Goal: Information Seeking & Learning: Learn about a topic

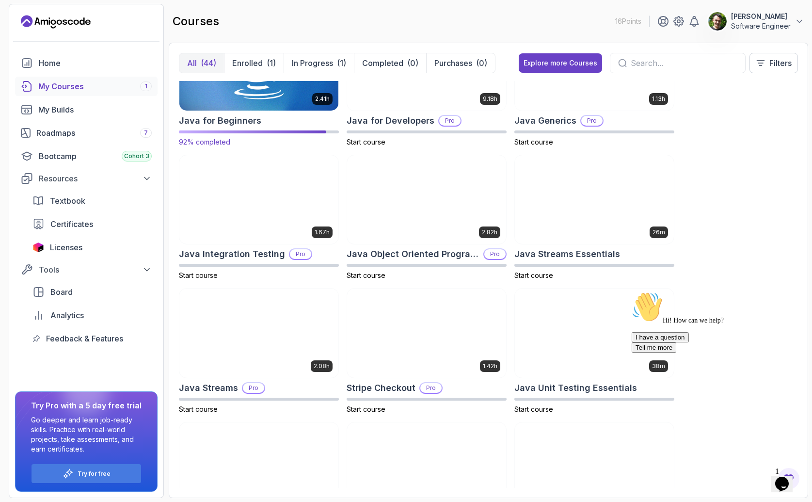
scroll to position [785, 0]
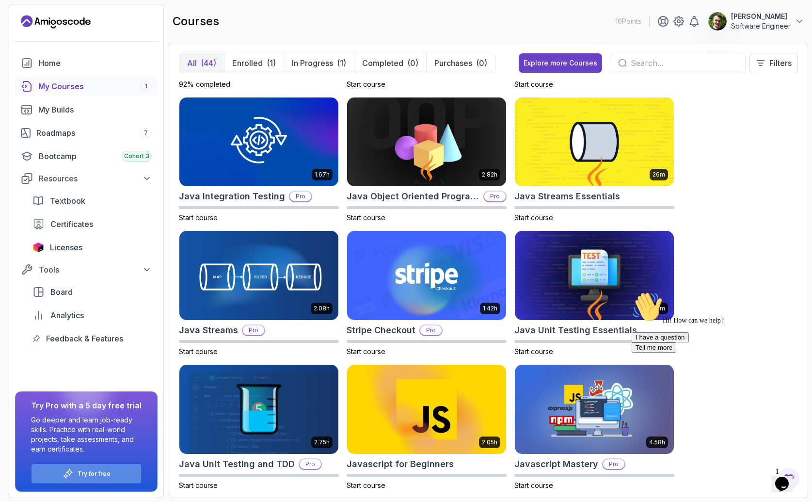
click at [102, 473] on p "Try for free" at bounding box center [94, 474] width 33 height 8
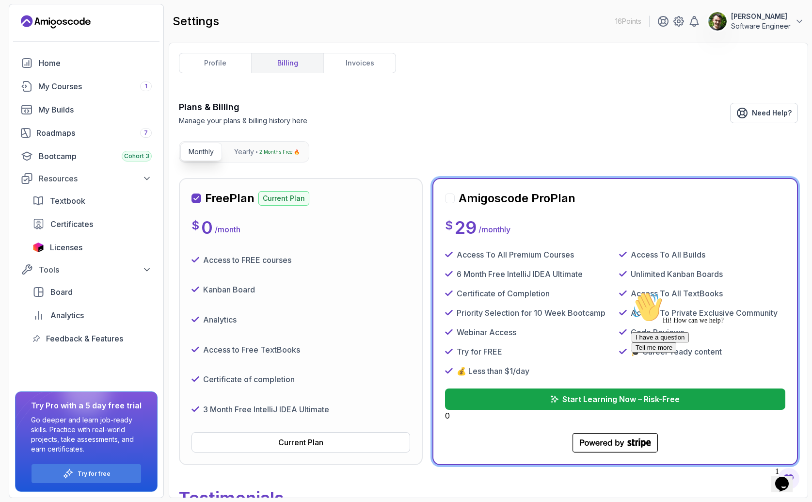
click at [631, 291] on icon "Chat attention grabber" at bounding box center [631, 291] width 0 height 0
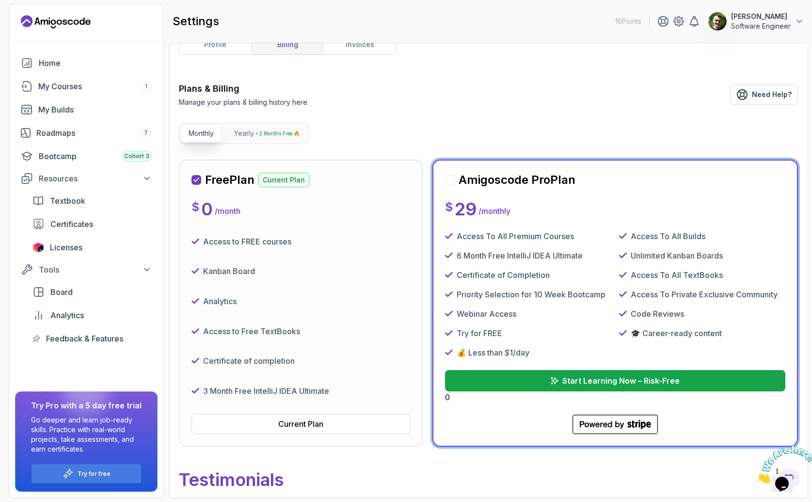
scroll to position [20, 0]
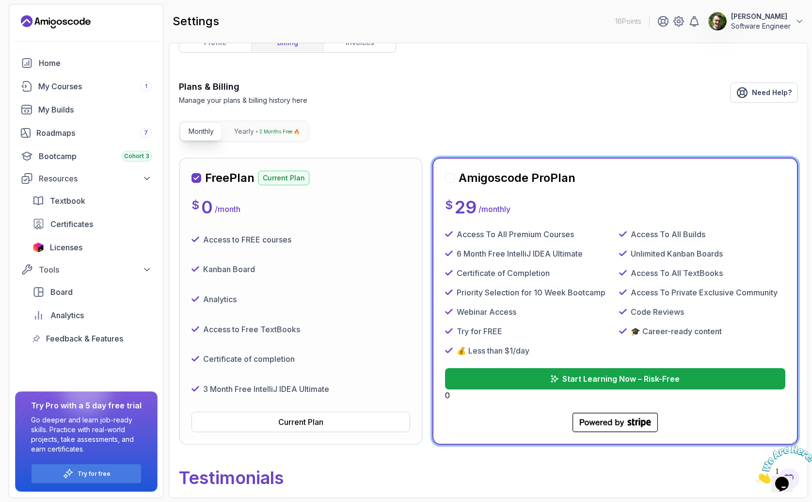
click at [458, 178] on h2 "Amigoscode Pro Plan" at bounding box center [516, 178] width 117 height 16
click at [447, 180] on div at bounding box center [450, 178] width 10 height 10
click at [450, 178] on div at bounding box center [450, 178] width 10 height 10
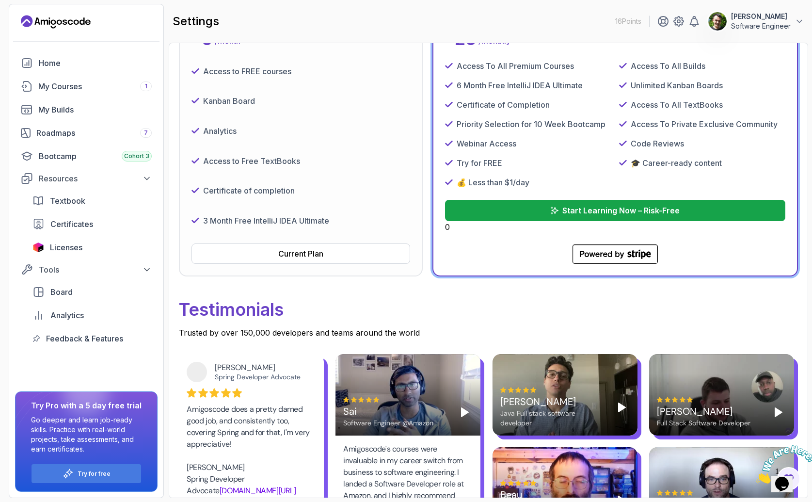
scroll to position [197, 0]
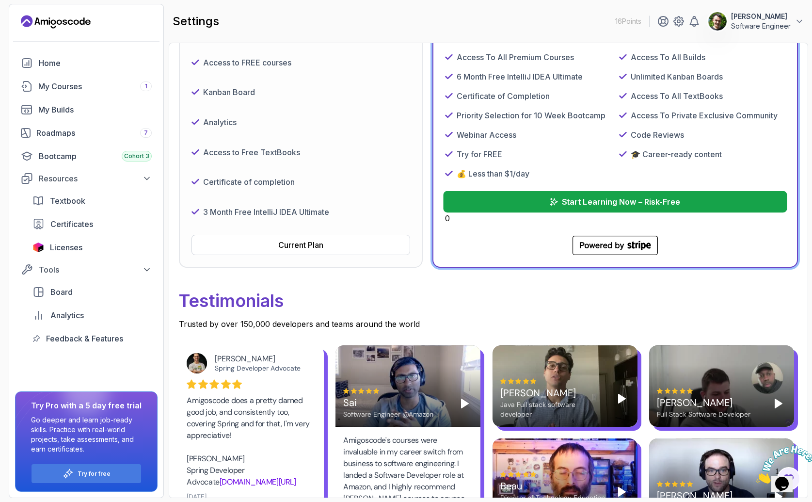
click at [597, 200] on p "Start Learning Now – Risk-Free" at bounding box center [621, 202] width 118 height 12
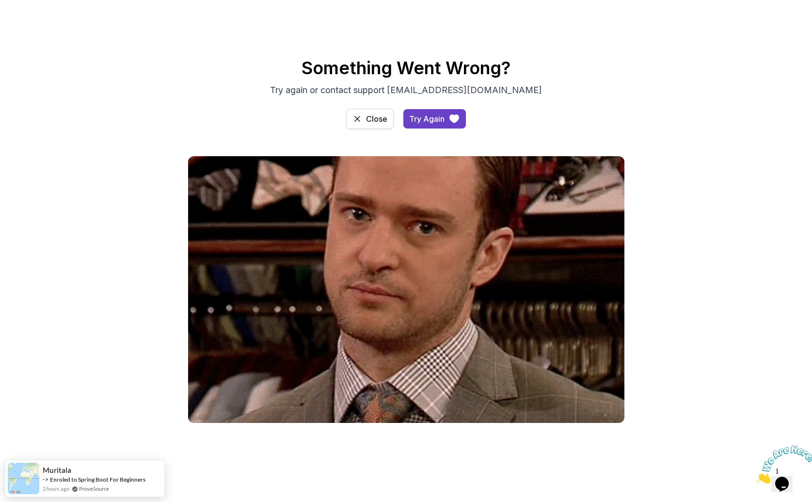
click at [371, 126] on button "Close" at bounding box center [369, 119] width 47 height 20
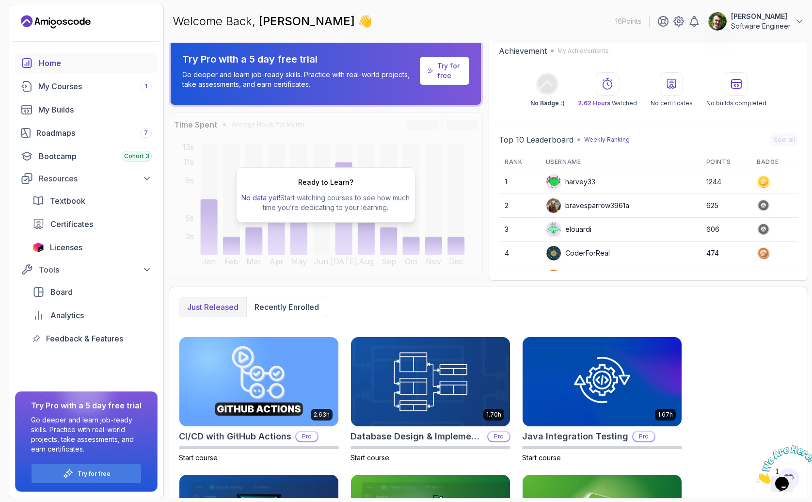
scroll to position [8, 0]
click at [392, 299] on div "Just released Recently enrolled" at bounding box center [488, 306] width 619 height 20
click at [381, 255] on div "Ready to Learn? No data yet! Start watching courses to see how much time you’re…" at bounding box center [326, 194] width 314 height 165
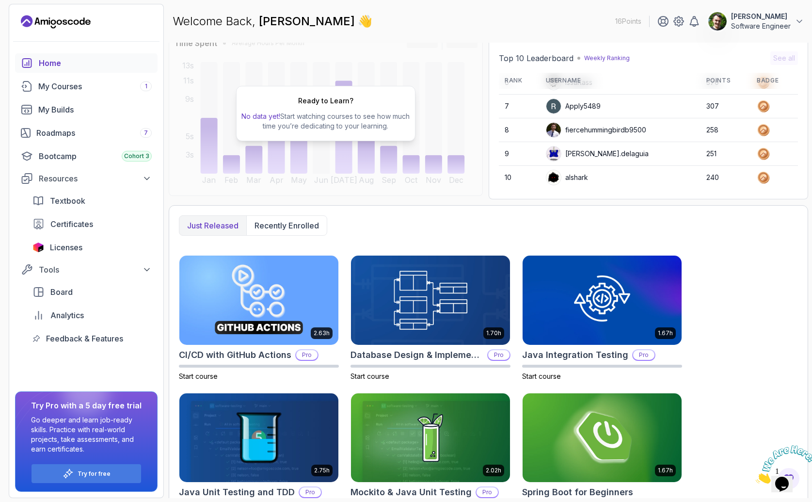
scroll to position [0, 0]
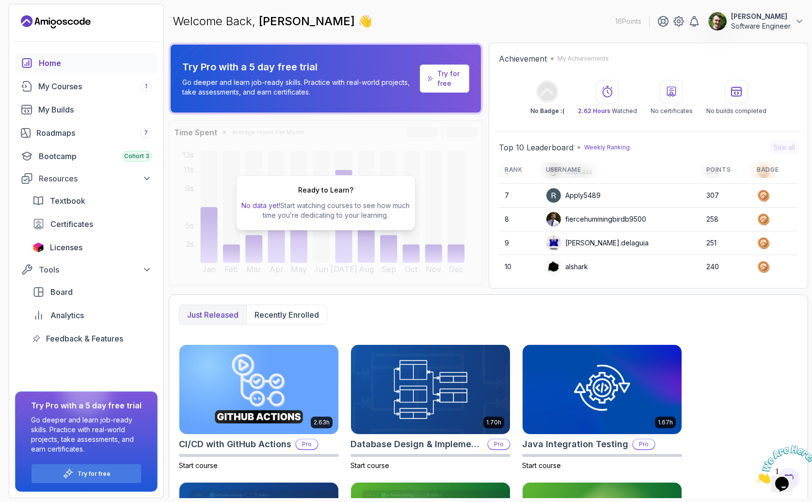
click at [356, 251] on div "Ready to Learn? No data yet! Start watching courses to see how much time you’re…" at bounding box center [326, 202] width 314 height 165
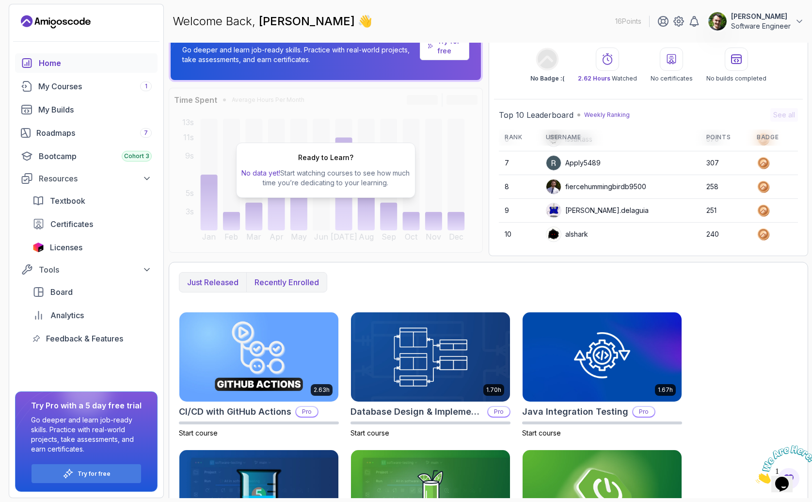
scroll to position [43, 0]
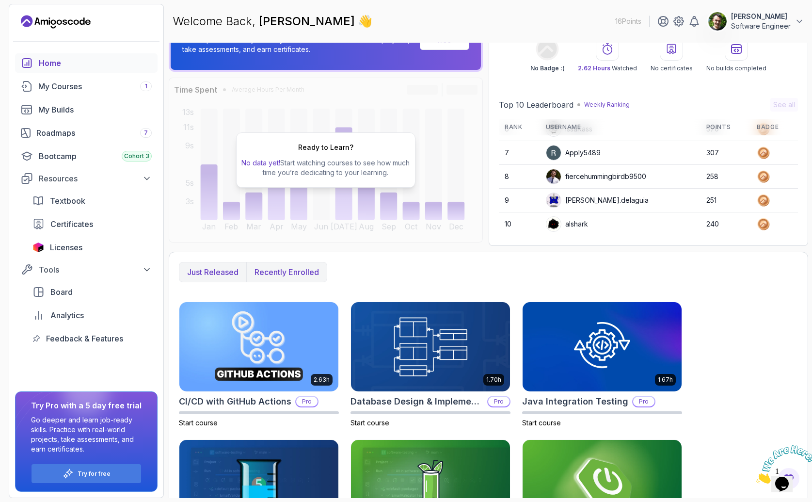
click at [284, 271] on p "Recently enrolled" at bounding box center [286, 272] width 64 height 12
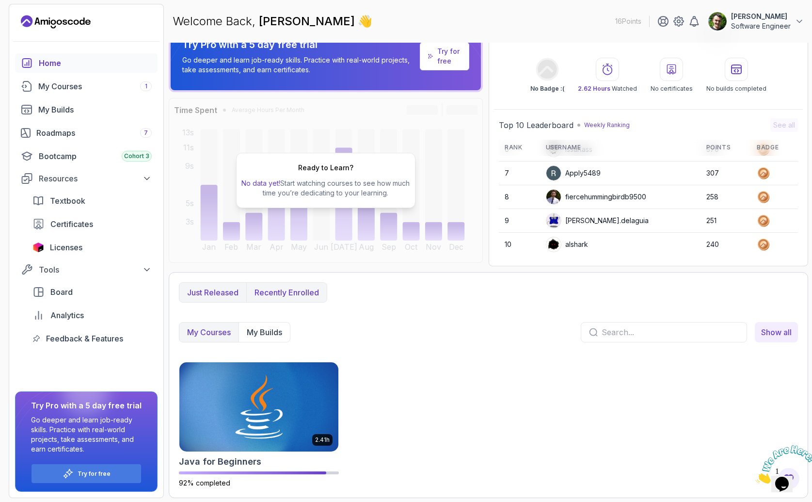
click at [209, 296] on p "Just released" at bounding box center [212, 292] width 51 height 12
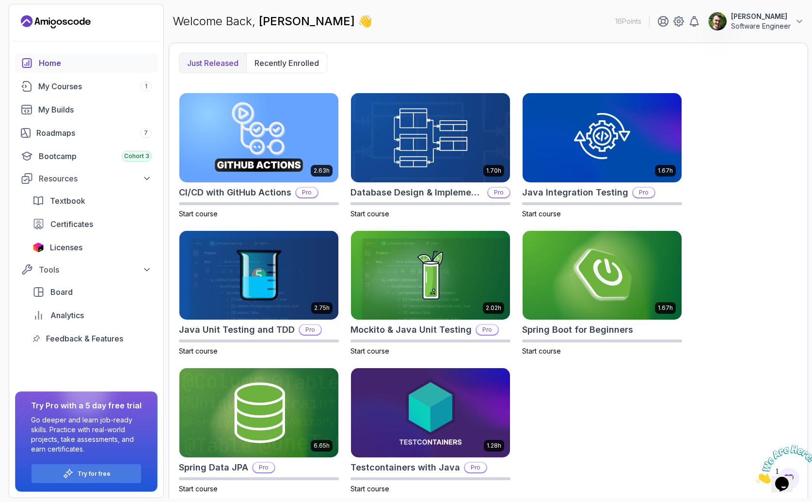
scroll to position [257, 0]
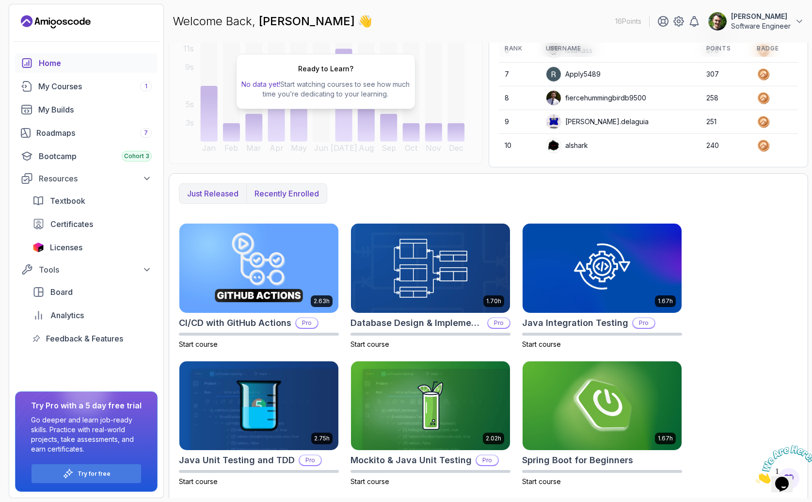
click at [294, 198] on p "Recently enrolled" at bounding box center [286, 194] width 64 height 12
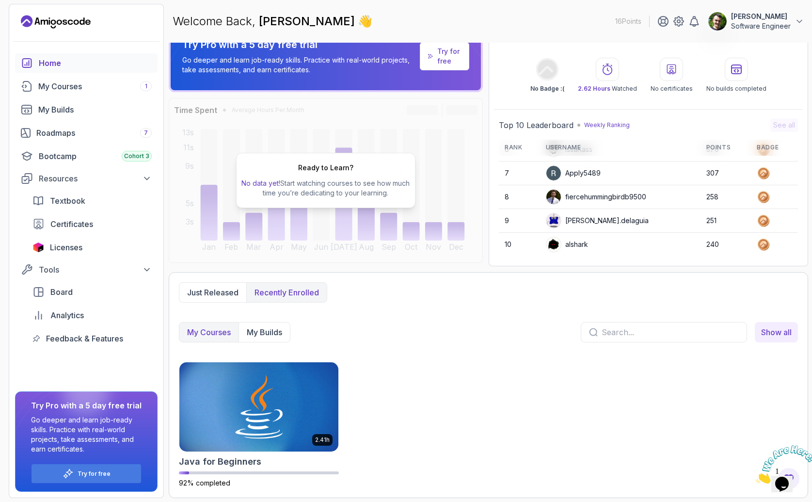
scroll to position [22, 0]
click at [231, 289] on p "Just released" at bounding box center [212, 292] width 51 height 12
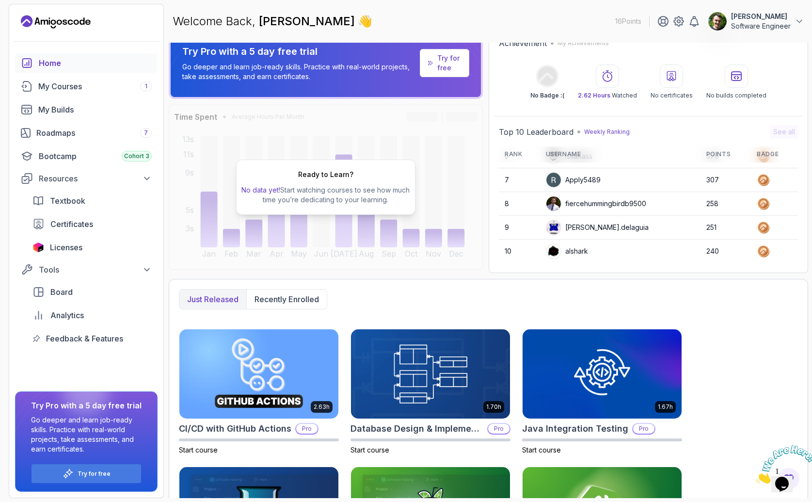
scroll to position [0, 0]
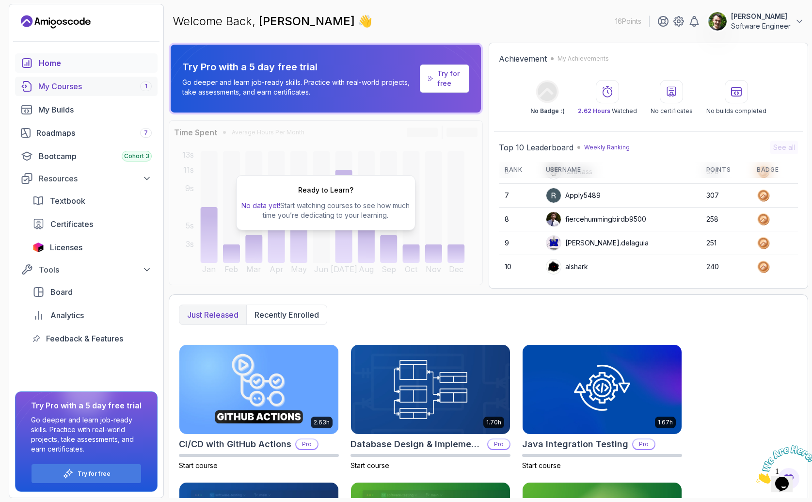
click at [76, 91] on div "My Courses 1" at bounding box center [94, 86] width 113 height 12
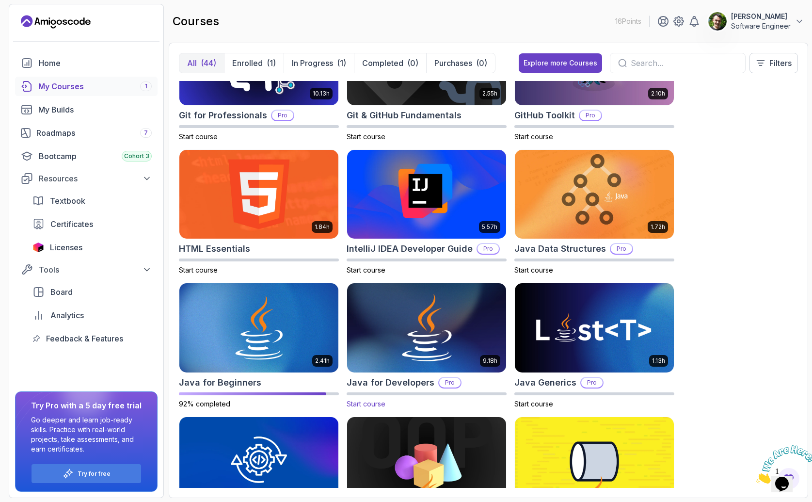
scroll to position [463, 0]
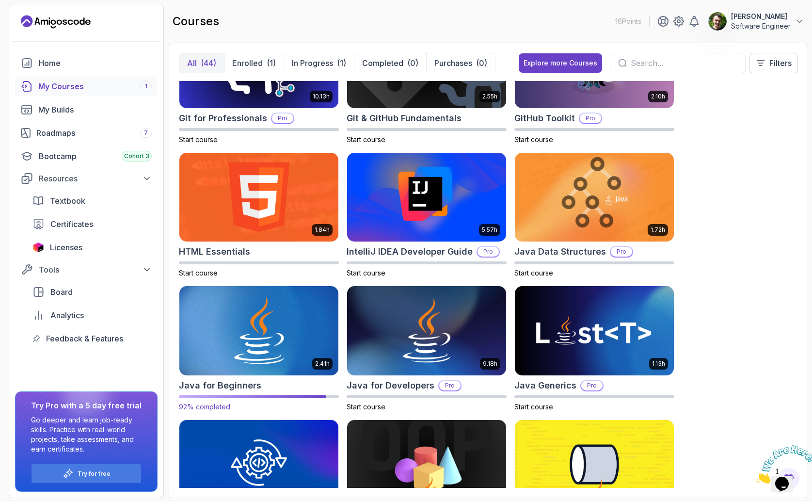
click at [259, 348] on img at bounding box center [258, 331] width 167 height 94
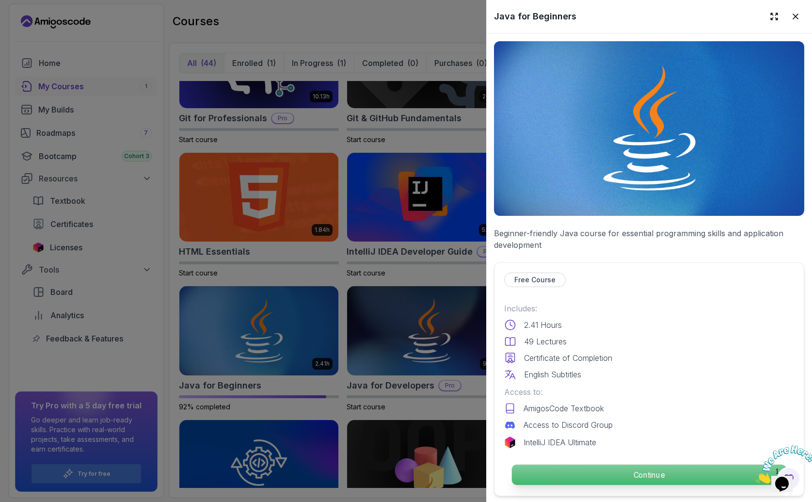
click at [615, 469] on p "Continue" at bounding box center [649, 474] width 274 height 20
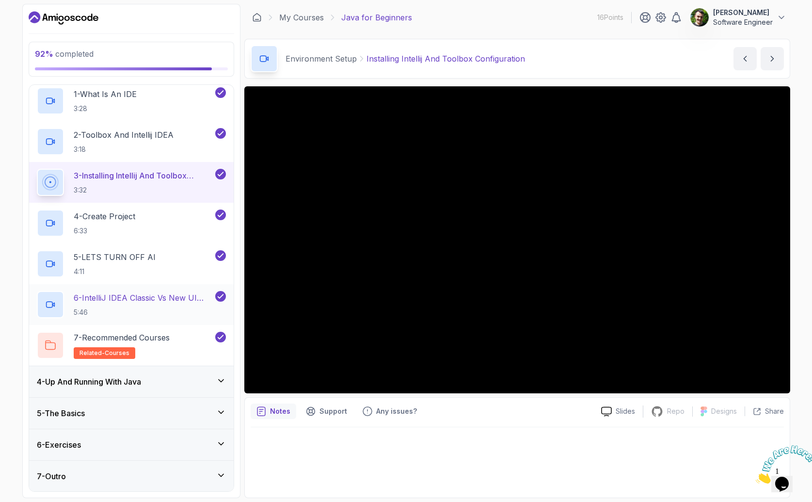
scroll to position [99, 0]
click at [126, 375] on h3 "4 - Up And Running With Java" at bounding box center [89, 381] width 104 height 12
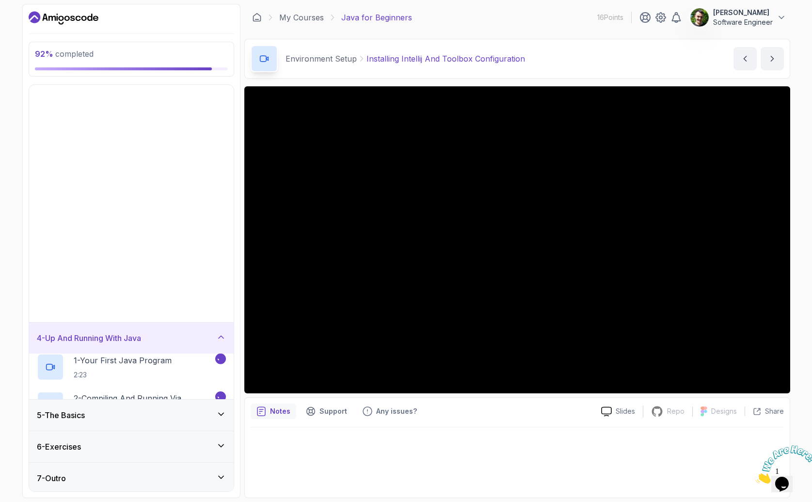
scroll to position [0, 0]
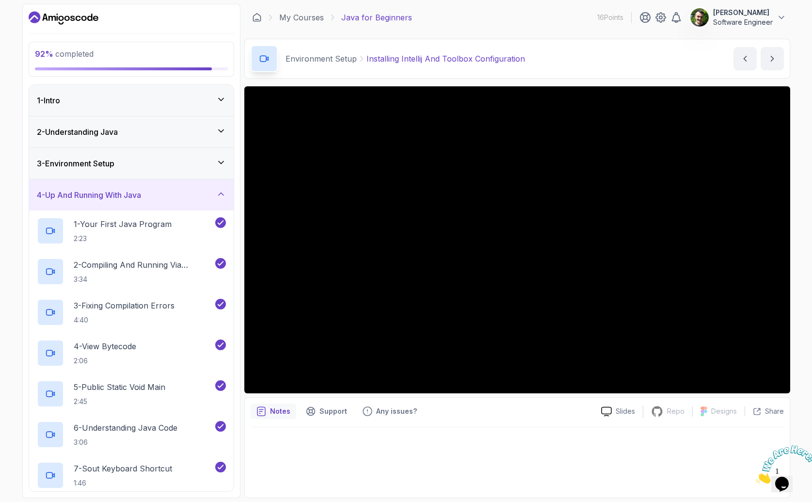
click at [164, 196] on div "4 - Up And Running With Java" at bounding box center [131, 195] width 189 height 12
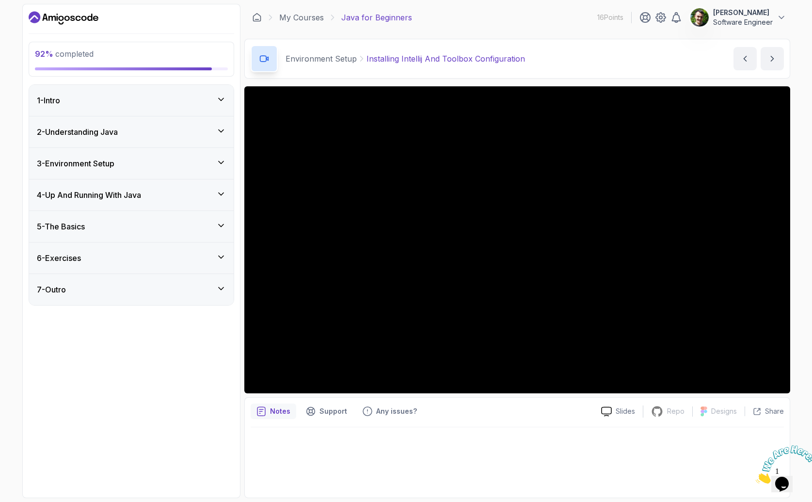
click at [134, 256] on div "6 - Exercises" at bounding box center [131, 258] width 189 height 12
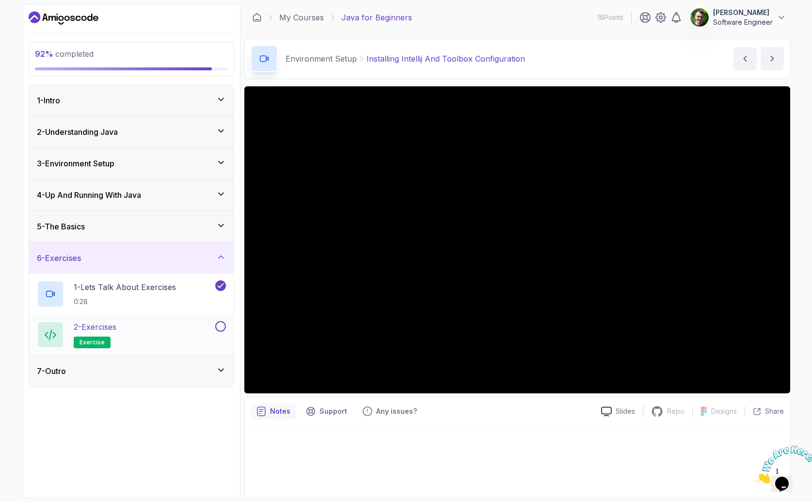
click at [153, 328] on div "2 - Exercises exercise" at bounding box center [125, 334] width 176 height 27
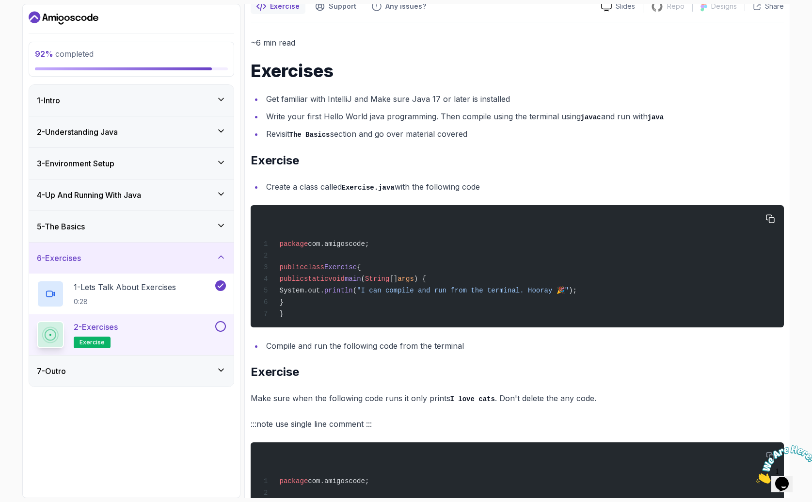
scroll to position [97, 0]
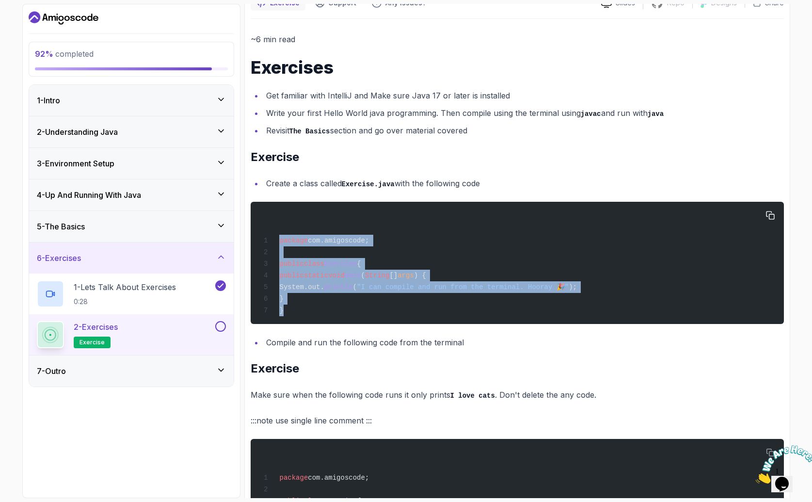
drag, startPoint x: 342, startPoint y: 314, endPoint x: 256, endPoint y: 233, distance: 117.9
click at [256, 233] on pre "package com.amigoscode; public class Exercise { public static void main ( Strin…" at bounding box center [517, 263] width 533 height 122
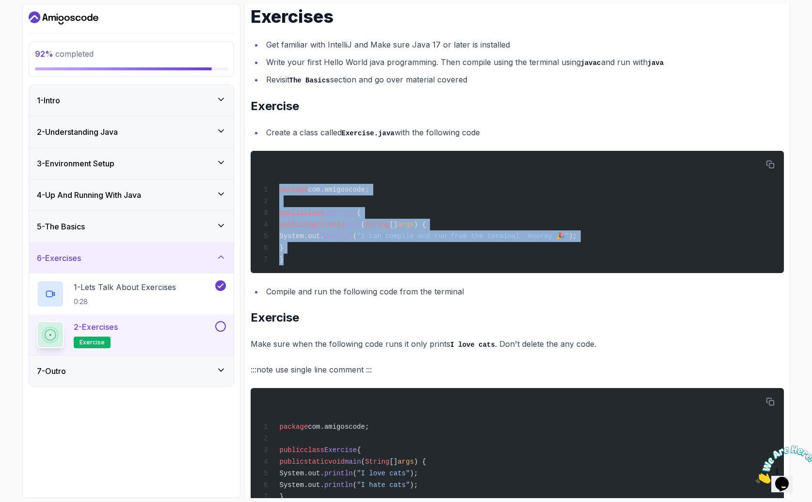
scroll to position [159, 0]
